Goal: Check status: Check status

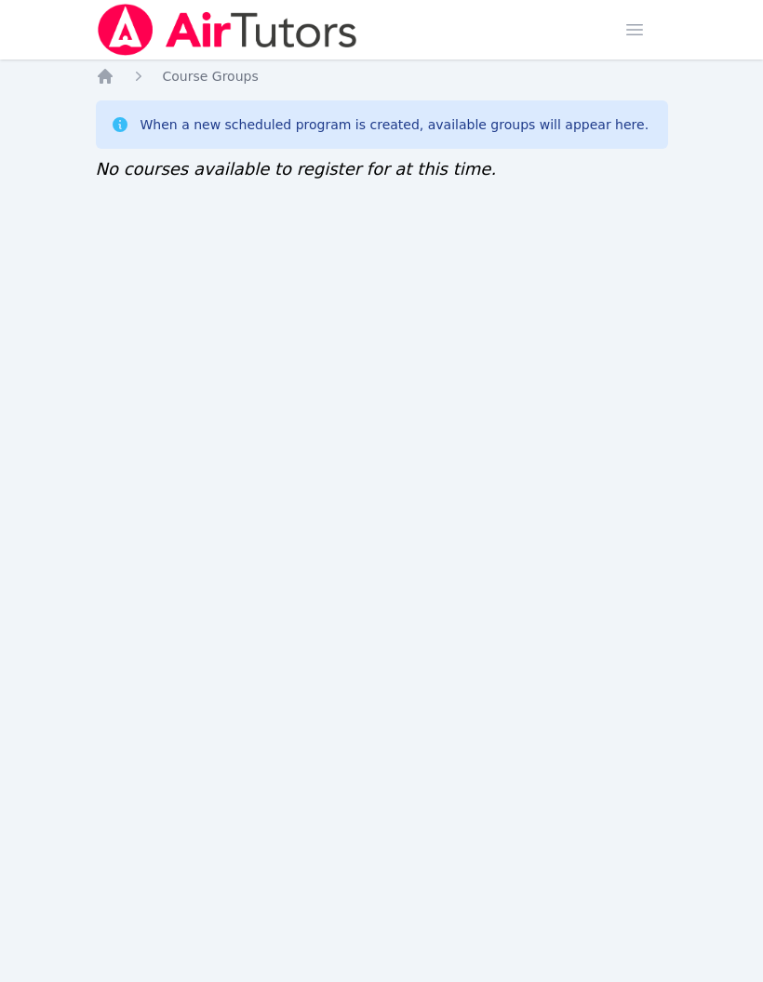
scroll to position [-48, 0]
click at [627, 44] on span "button" at bounding box center [634, 29] width 41 height 41
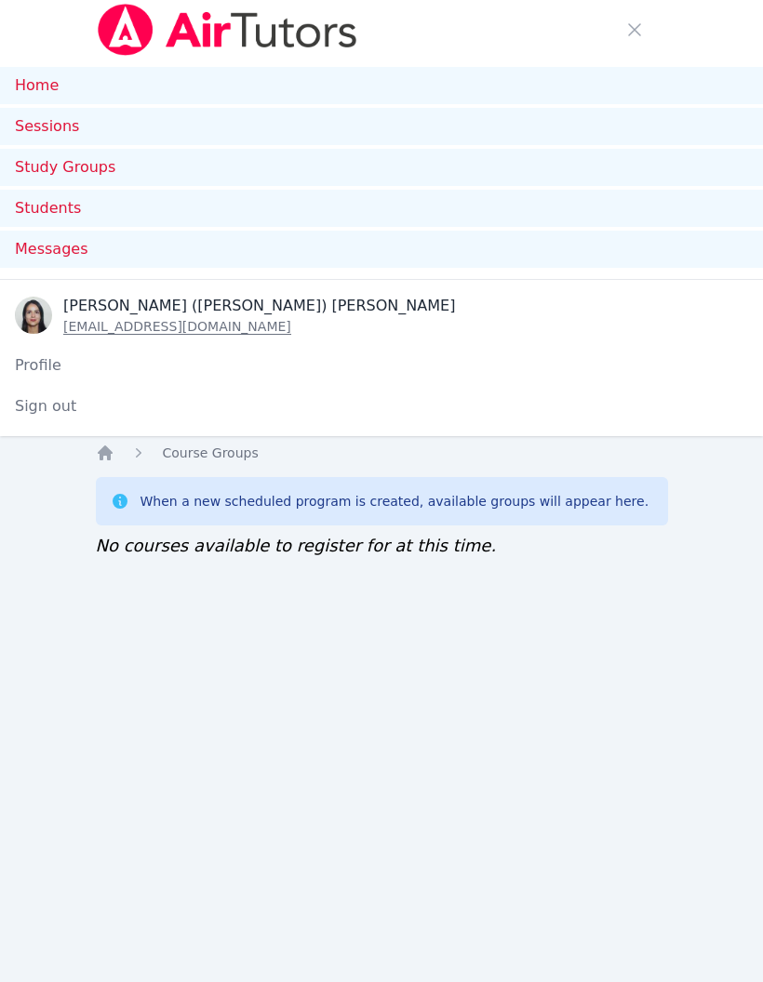
click at [84, 119] on link "Sessions" at bounding box center [381, 126] width 763 height 37
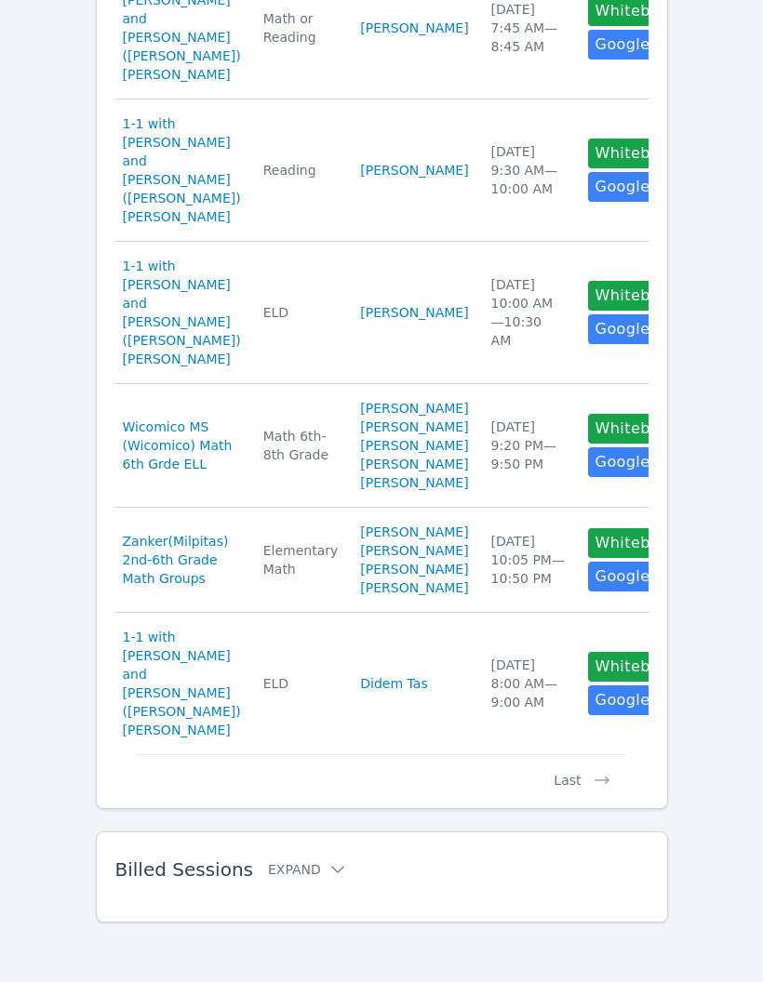
scroll to position [1607, 0]
click at [567, 790] on button "Last" at bounding box center [581, 771] width 86 height 35
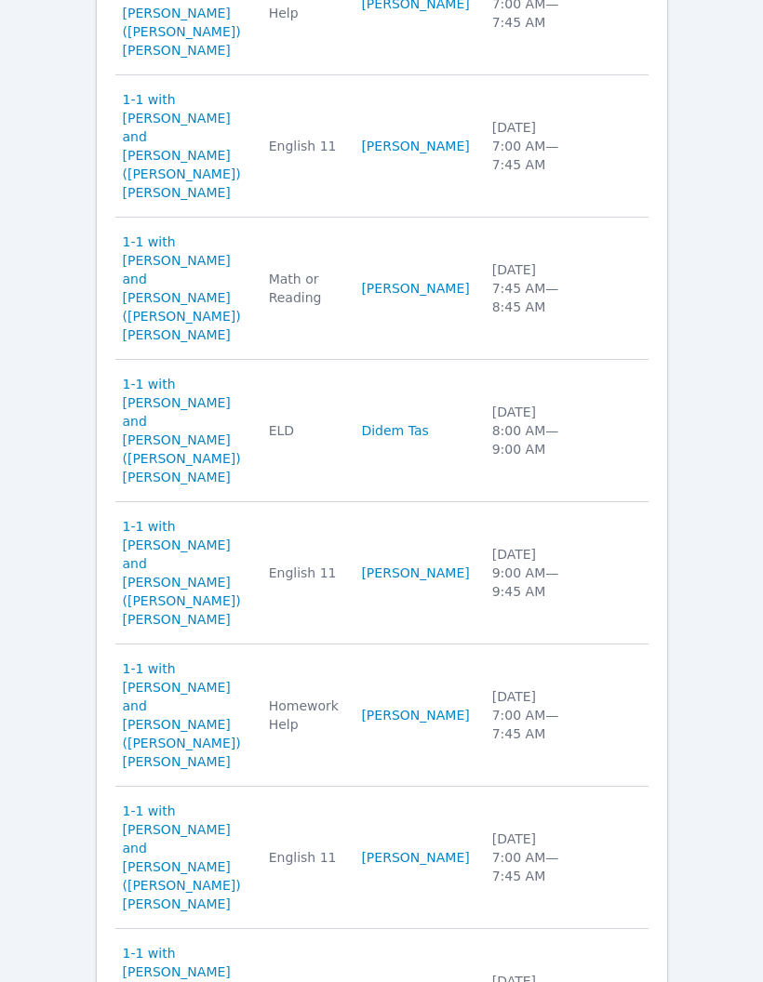
scroll to position [893, 0]
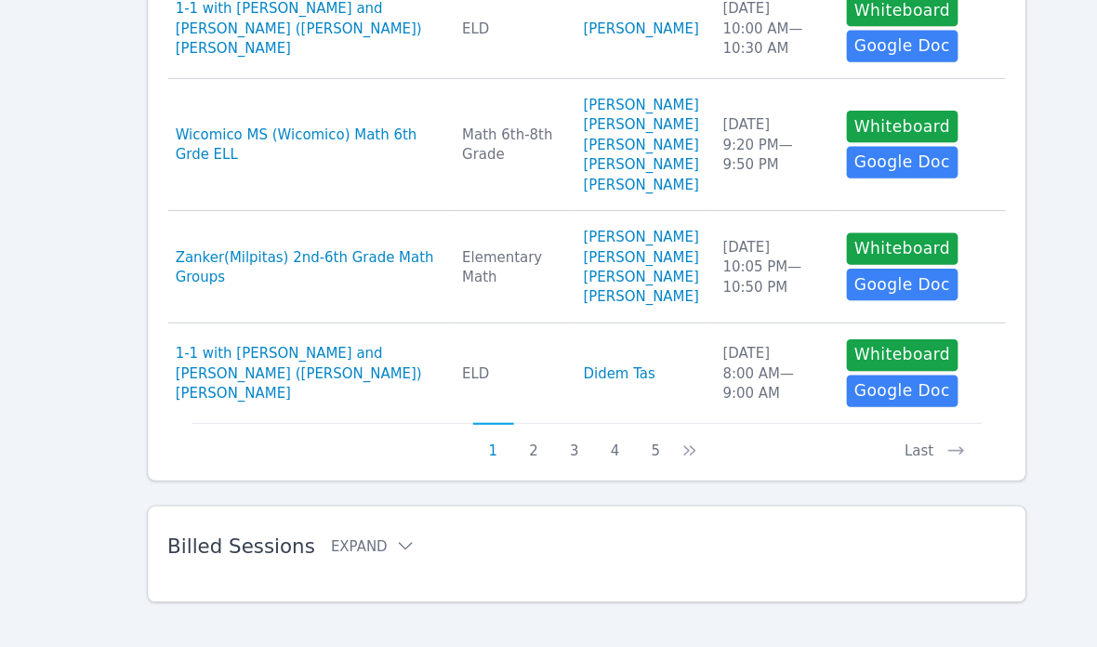
scroll to position [1268, 0]
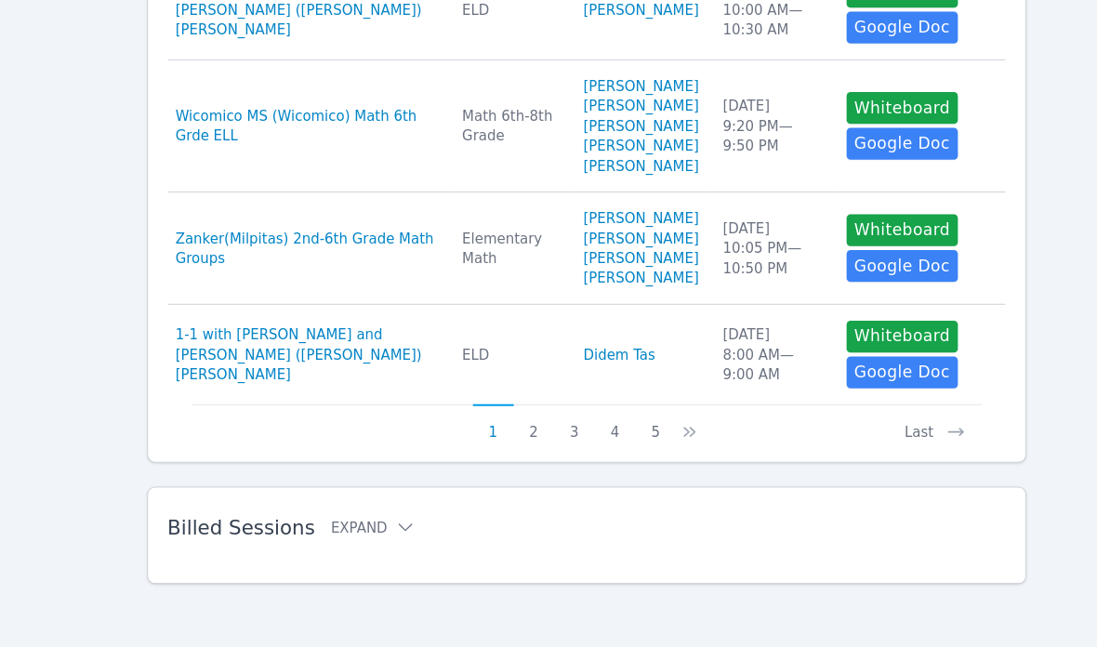
click at [538, 419] on button "3" at bounding box center [538, 436] width 38 height 35
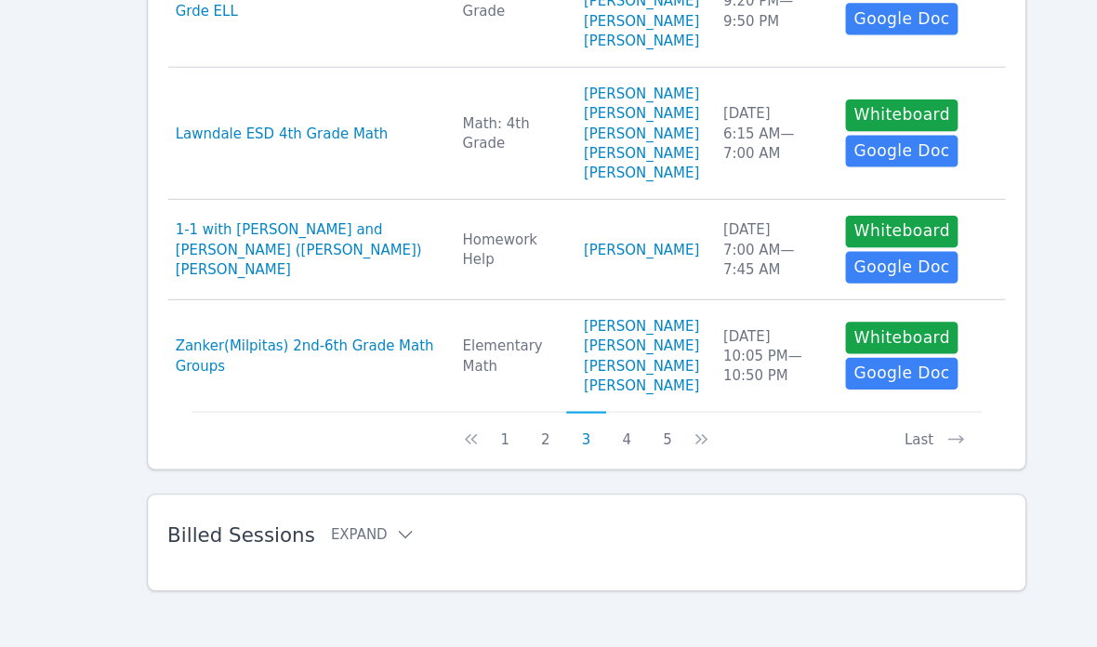
scroll to position [1297, 0]
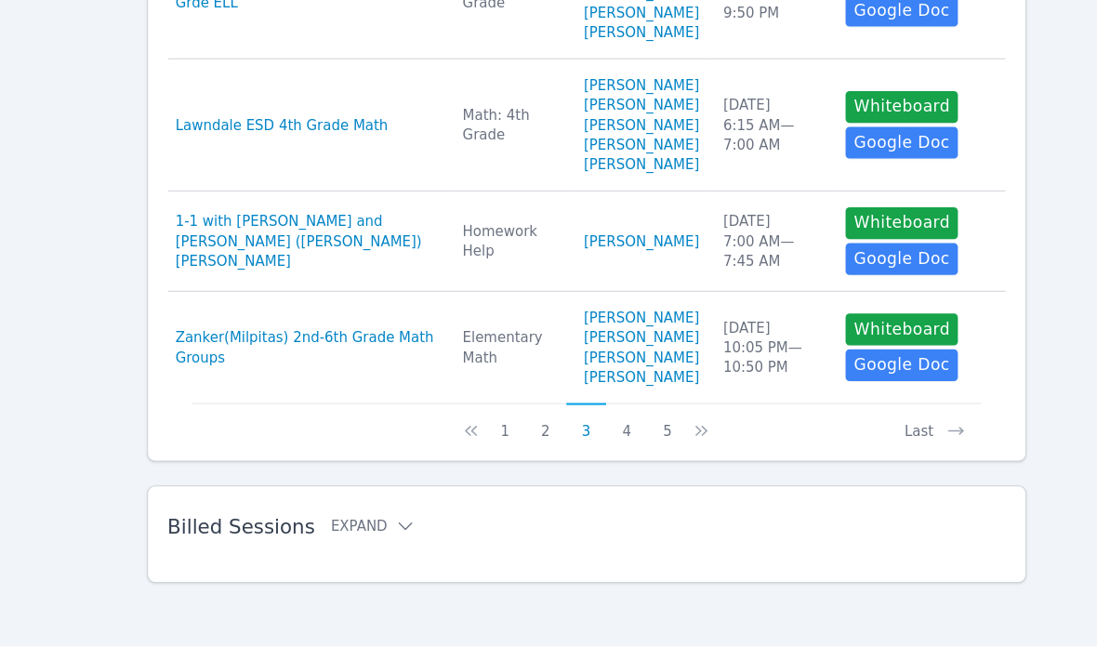
click at [624, 419] on button "5" at bounding box center [624, 436] width 38 height 35
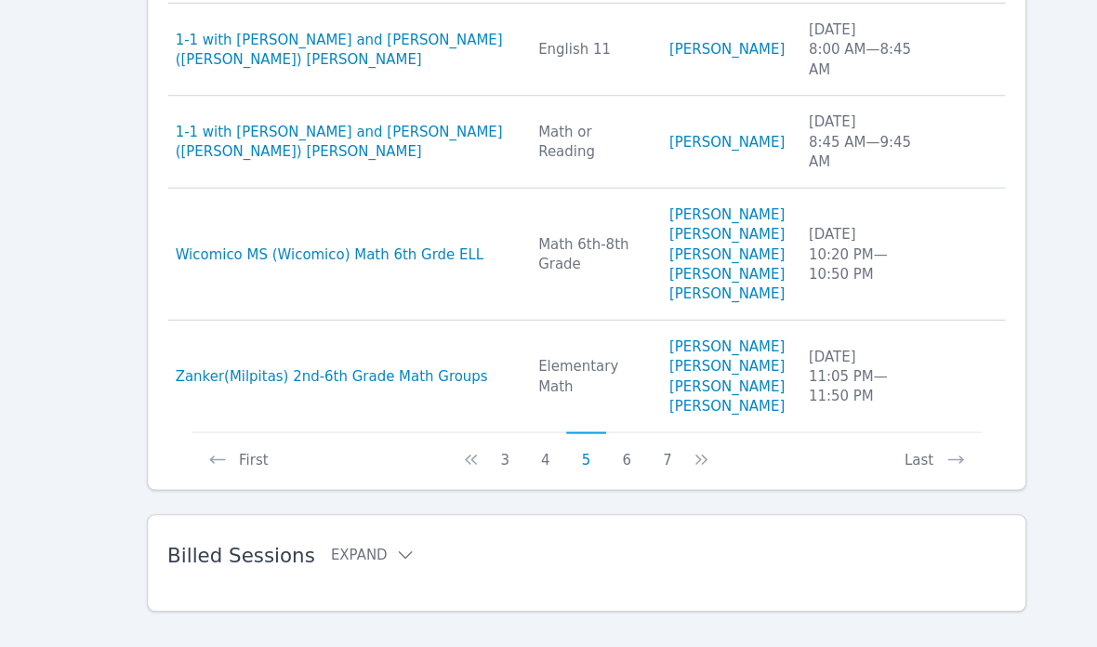
scroll to position [1223, 0]
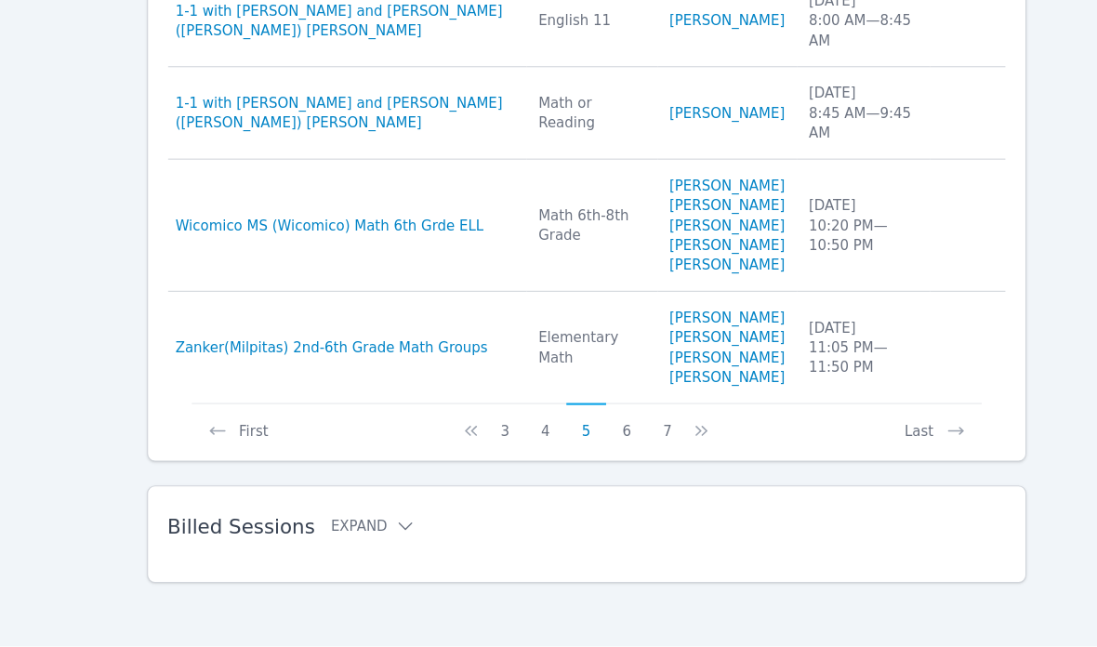
click at [657, 441] on icon at bounding box center [660, 445] width 6 height 9
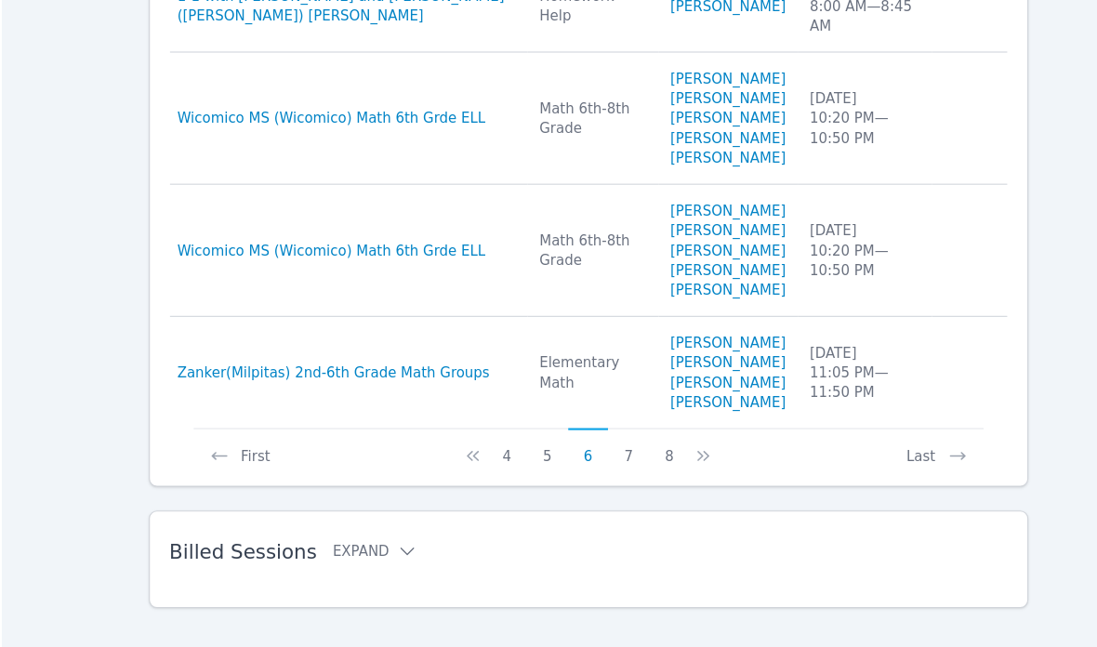
scroll to position [1260, 0]
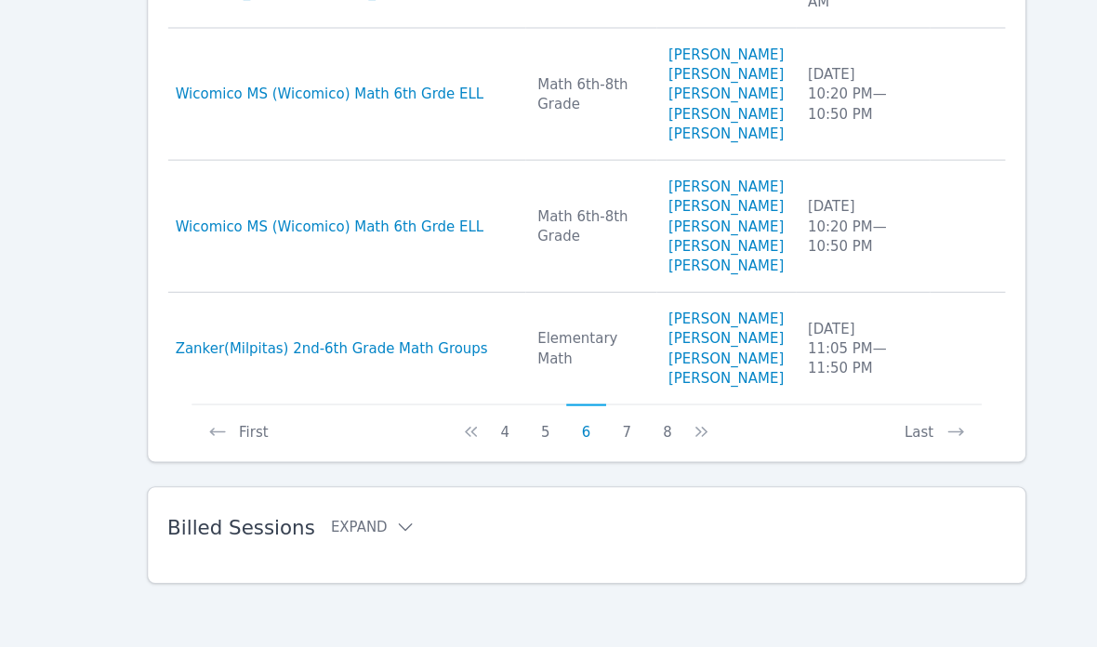
click at [578, 419] on button "7" at bounding box center [586, 436] width 38 height 35
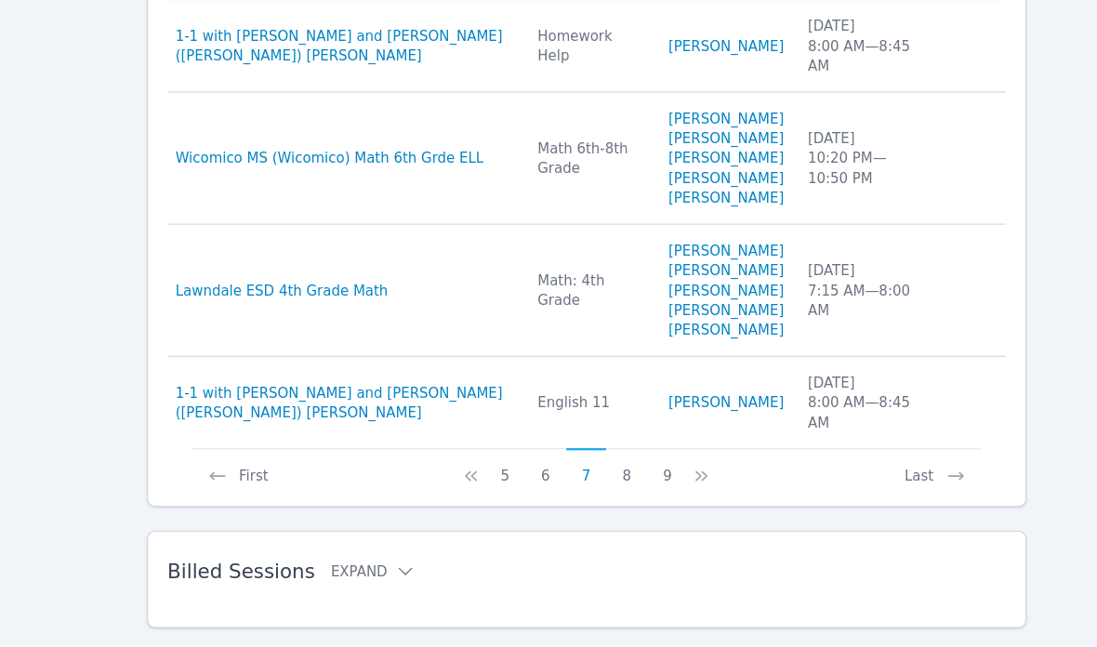
scroll to position [1127, 0]
click at [587, 455] on button "8" at bounding box center [586, 436] width 38 height 35
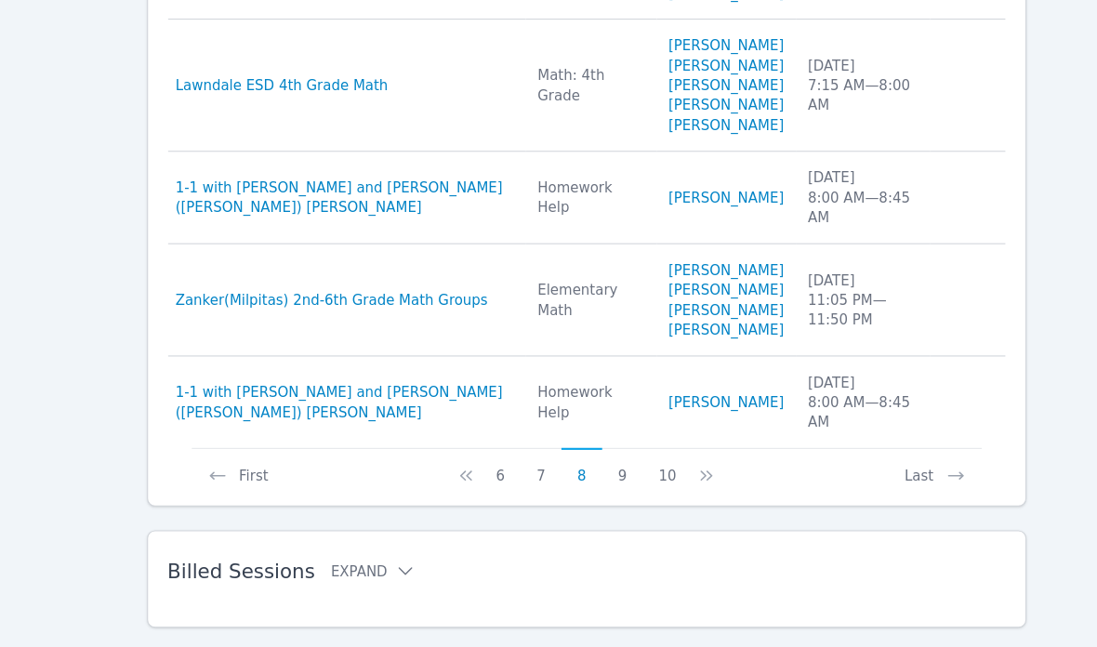
scroll to position [1138, 0]
click at [579, 455] on button "9" at bounding box center [583, 436] width 38 height 35
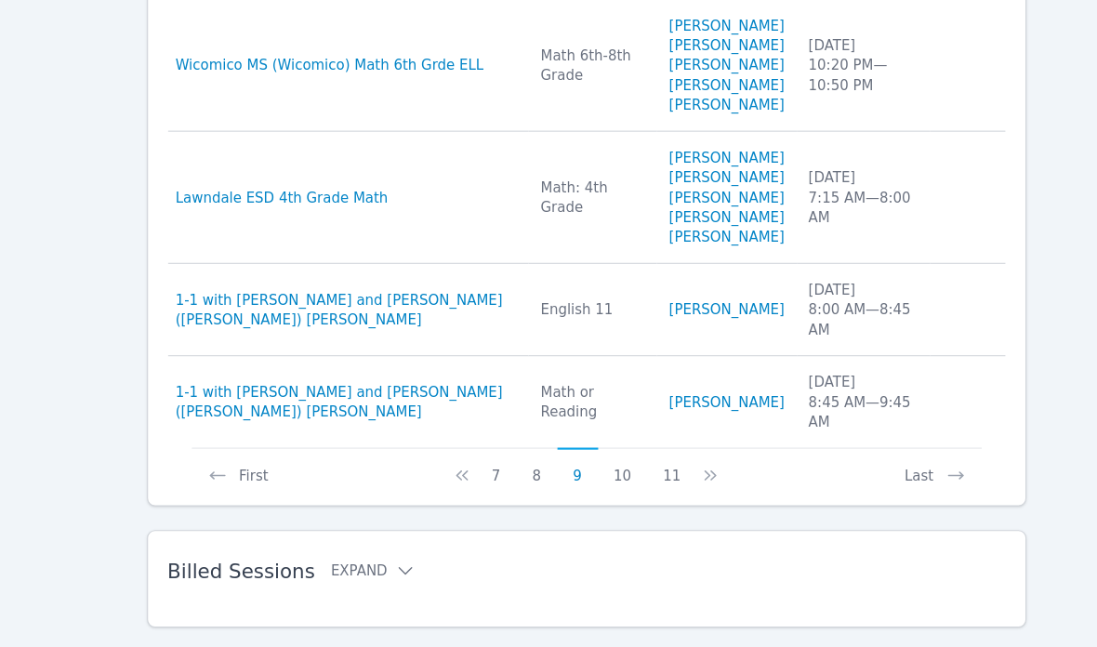
scroll to position [1316, 0]
